Goal: Transaction & Acquisition: Download file/media

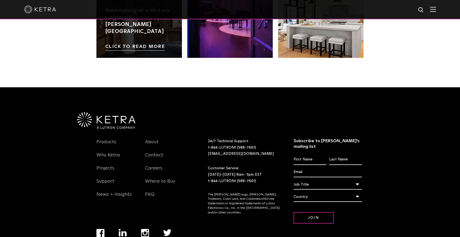
scroll to position [1123, 0]
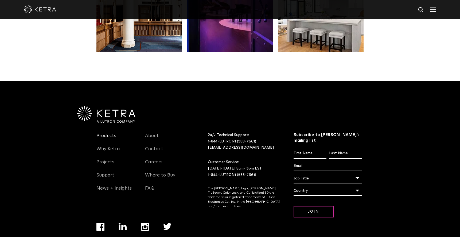
click at [113, 133] on link "Products" at bounding box center [107, 139] width 20 height 12
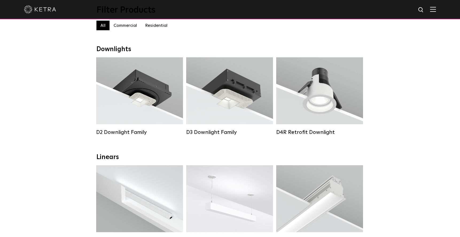
scroll to position [134, 0]
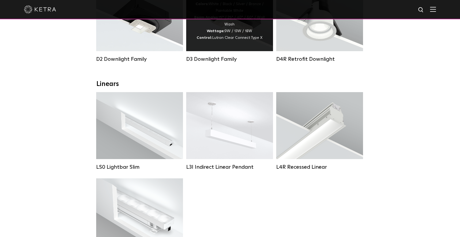
click at [253, 45] on div "Lumen Output: 700 / 900 / 1100 Colors: White / Black / Silver / Bronze / Painta…" at bounding box center [229, 17] width 87 height 67
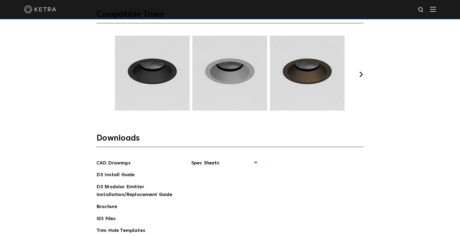
scroll to position [802, 0]
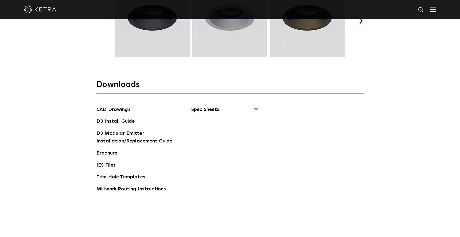
click at [249, 112] on span "Spec Sheets" at bounding box center [223, 112] width 65 height 12
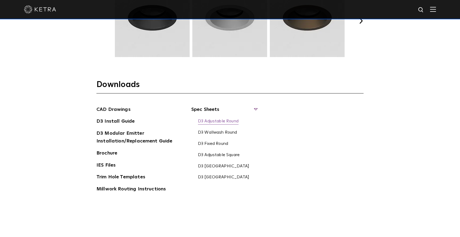
click at [238, 120] on link "D3 Adjustable Round" at bounding box center [218, 121] width 41 height 6
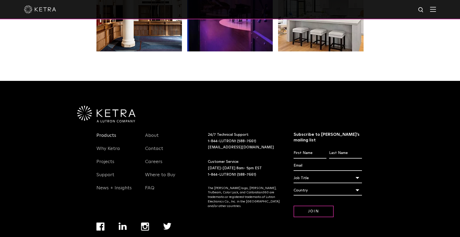
click at [102, 132] on link "Products" at bounding box center [107, 138] width 20 height 12
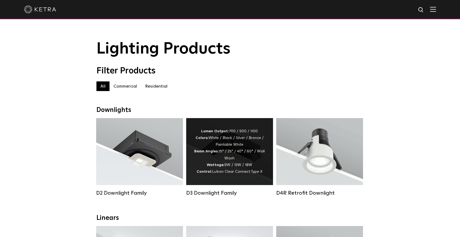
click at [237, 157] on div "Lumen Output: 700 / 900 / 1100 Colors: White / Black / Silver / Bronze / Painta…" at bounding box center [229, 151] width 71 height 47
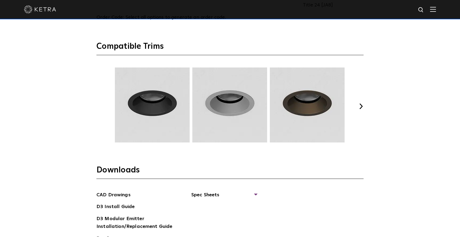
scroll to position [802, 0]
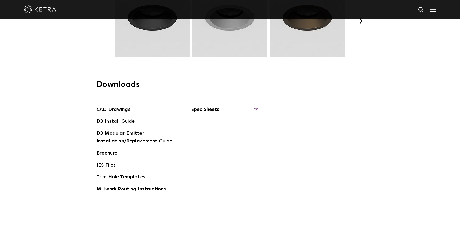
click at [242, 110] on span "Spec Sheets" at bounding box center [223, 112] width 65 height 12
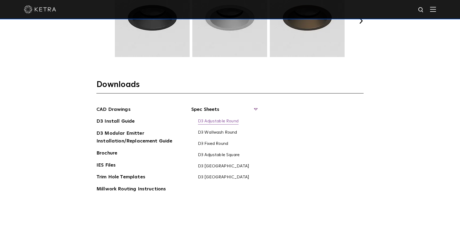
click at [220, 120] on link "D3 Adjustable Round" at bounding box center [218, 121] width 41 height 6
